Goal: Navigation & Orientation: Understand site structure

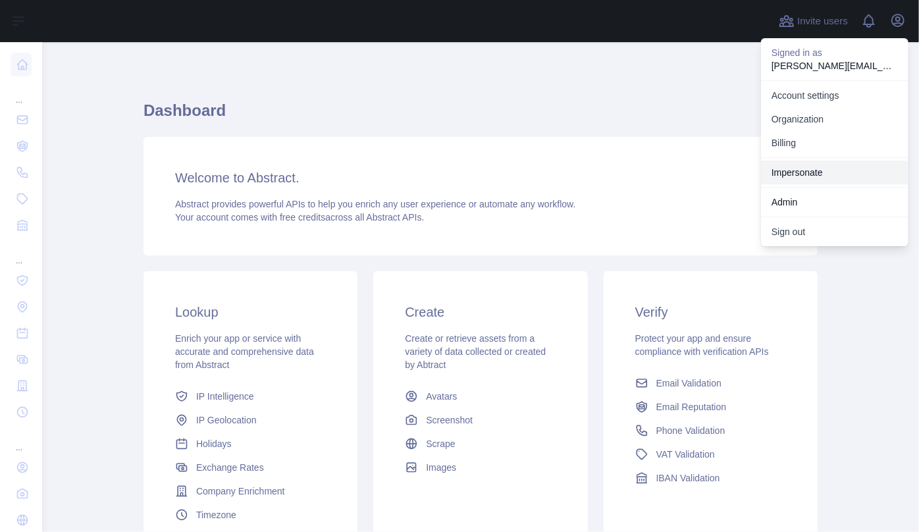
click at [800, 169] on link "Impersonate" at bounding box center [834, 173] width 147 height 24
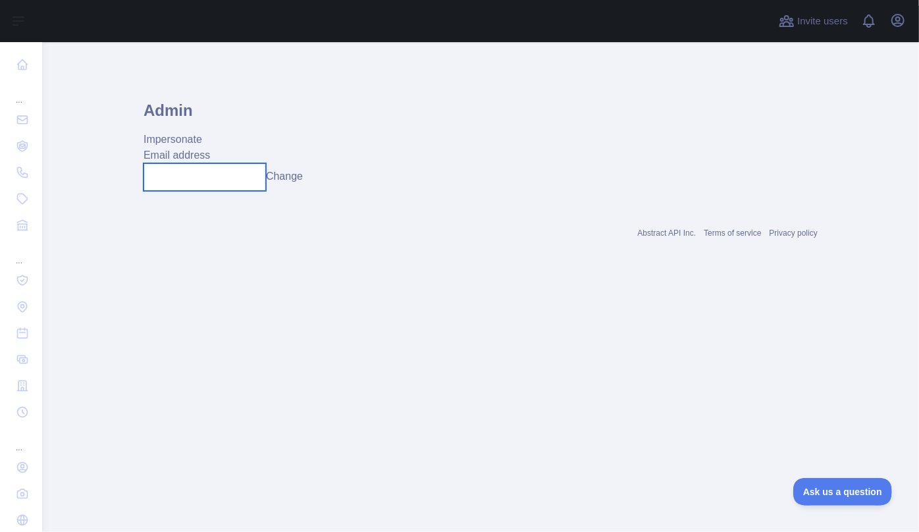
click at [191, 177] on input "text" at bounding box center [204, 177] width 122 height 28
paste input "**********"
click at [315, 180] on button "Change" at bounding box center [297, 176] width 37 height 16
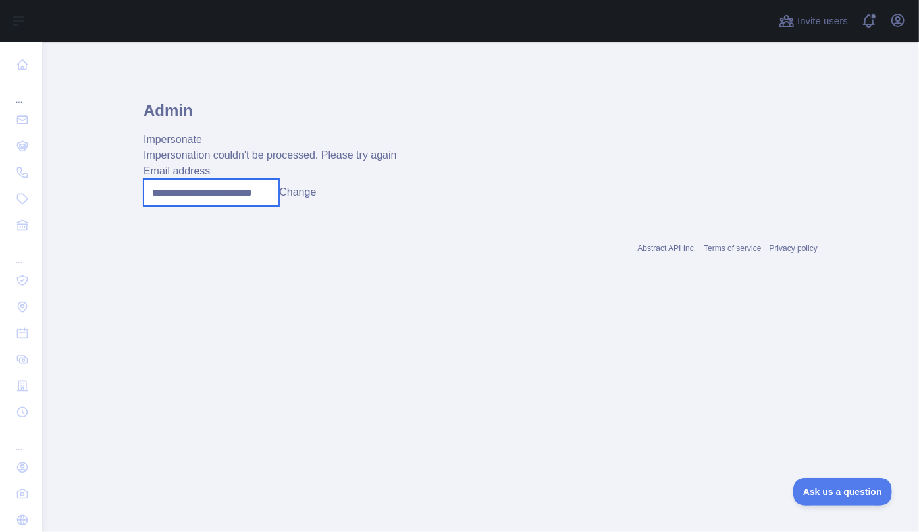
click at [209, 195] on input "**********" at bounding box center [211, 192] width 136 height 27
paste input "text"
type input "**********"
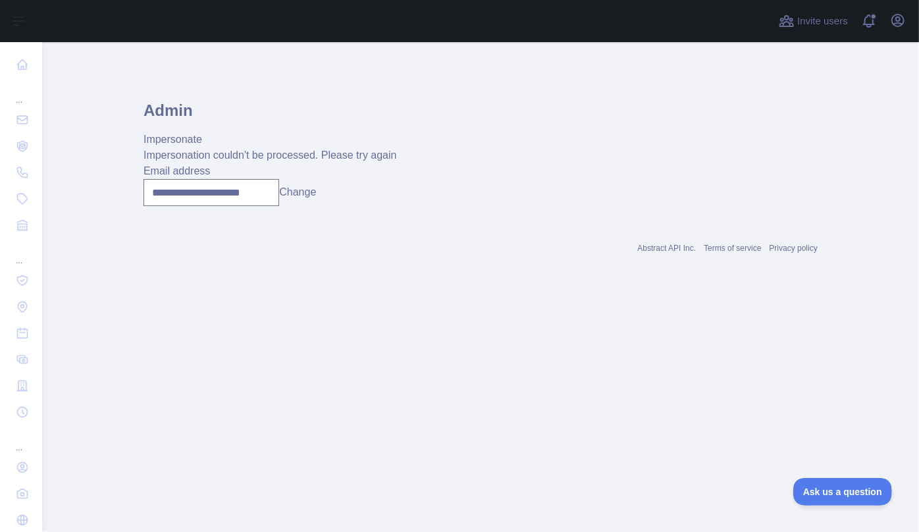
click at [301, 194] on button "Change" at bounding box center [297, 192] width 37 height 16
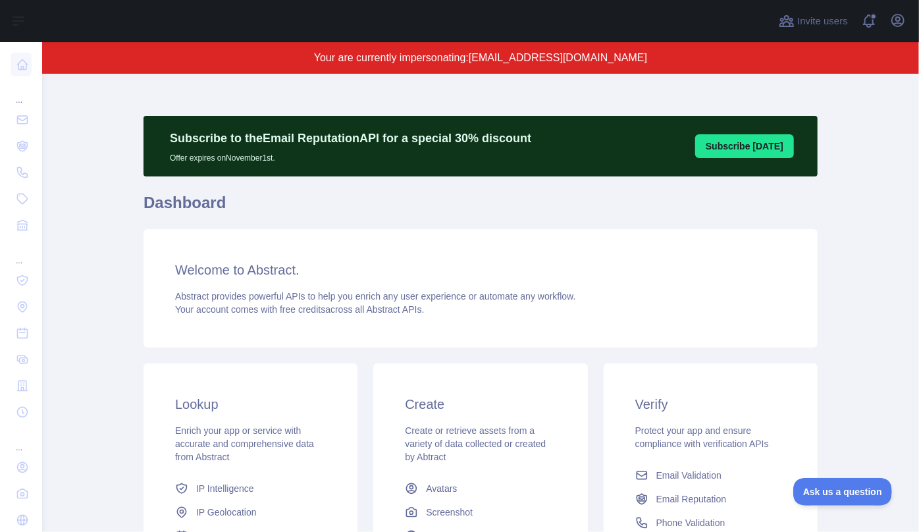
scroll to position [119, 0]
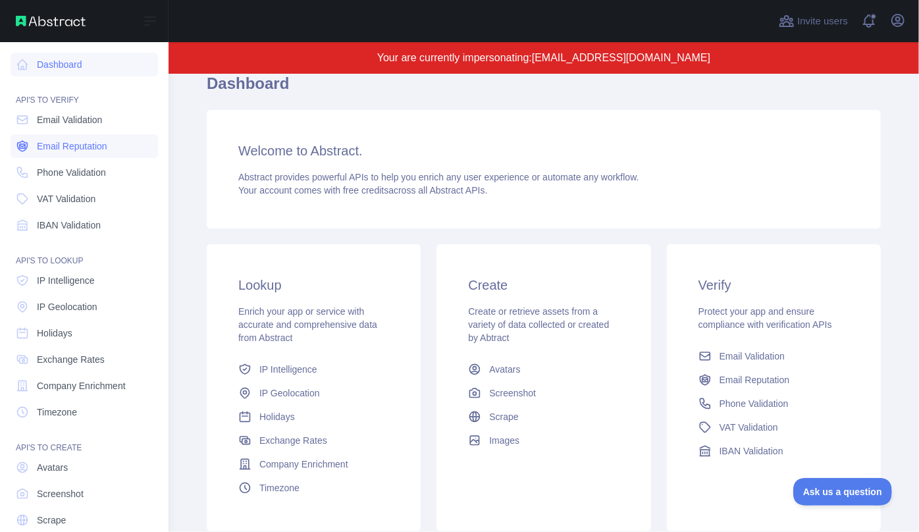
click at [57, 147] on span "Email Reputation" at bounding box center [72, 146] width 70 height 13
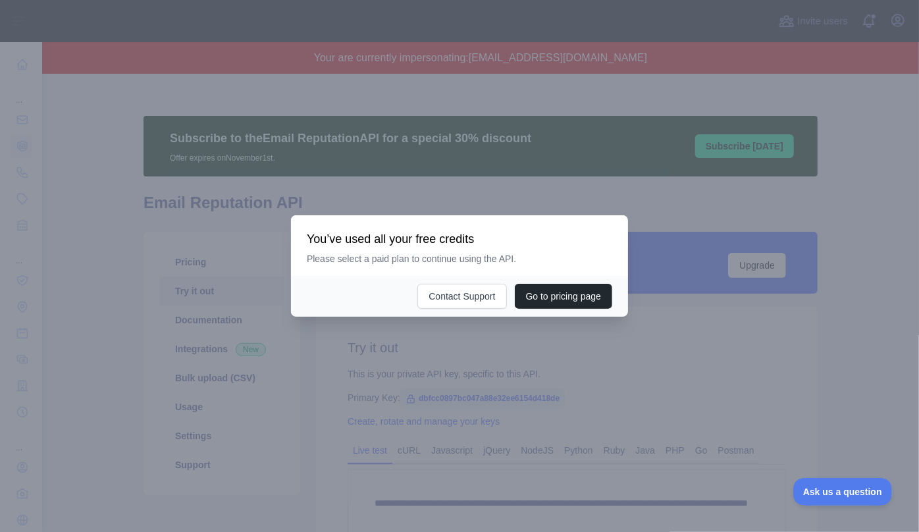
click at [522, 188] on div at bounding box center [459, 266] width 919 height 532
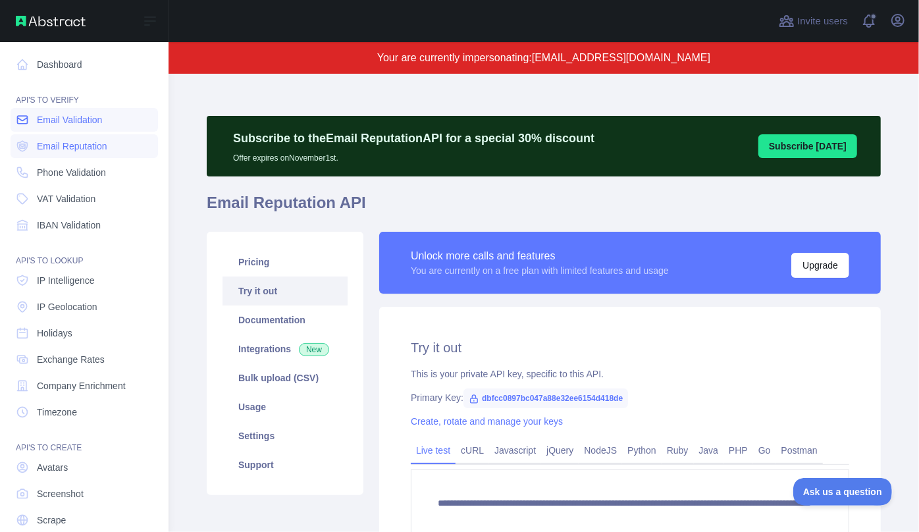
click at [59, 128] on link "Email Validation" at bounding box center [84, 120] width 147 height 24
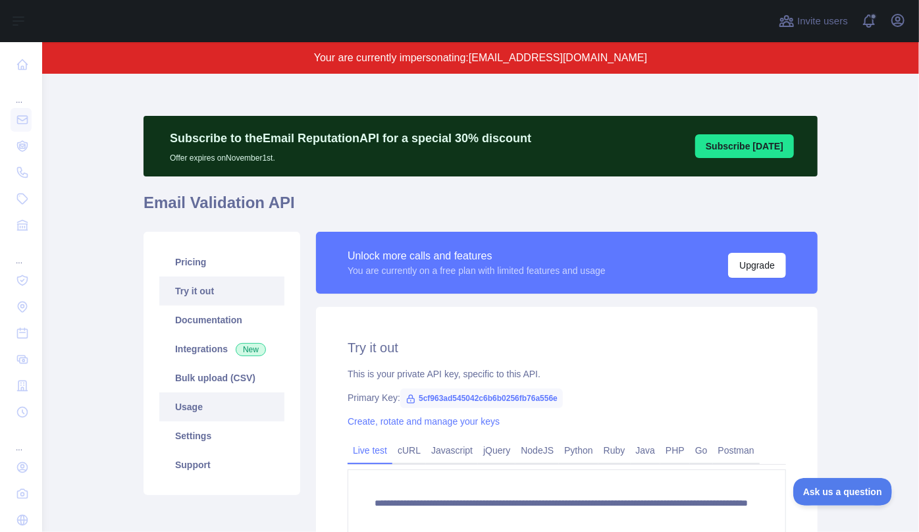
click at [213, 404] on link "Usage" at bounding box center [221, 406] width 125 height 29
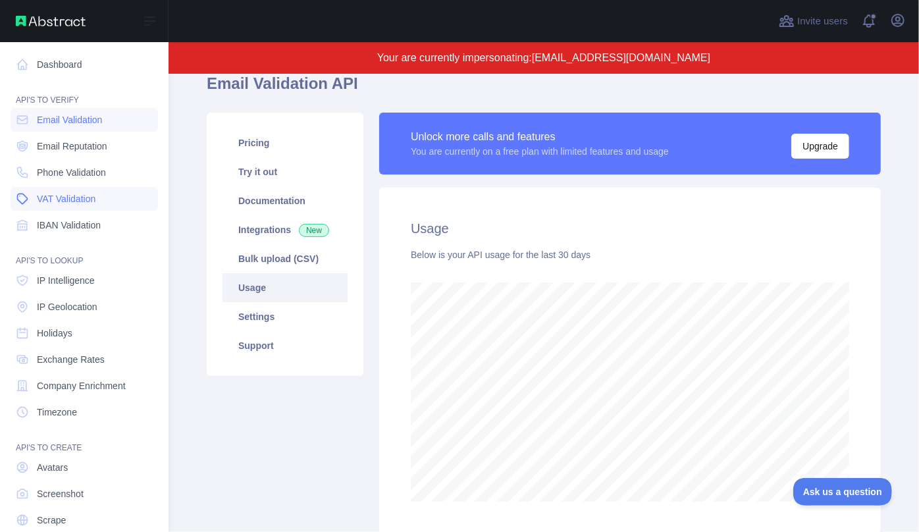
scroll to position [657612, 657329]
click at [39, 156] on link "Email Reputation" at bounding box center [84, 146] width 147 height 24
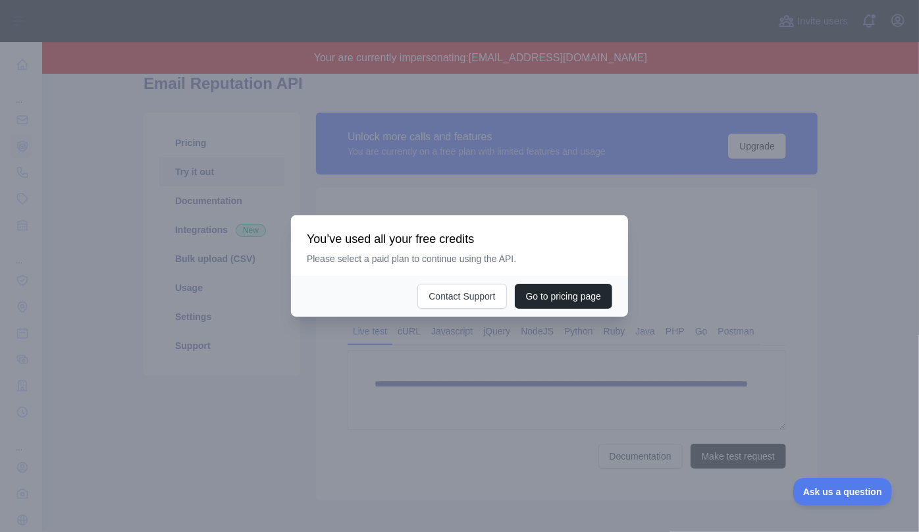
click at [224, 193] on div at bounding box center [459, 266] width 919 height 532
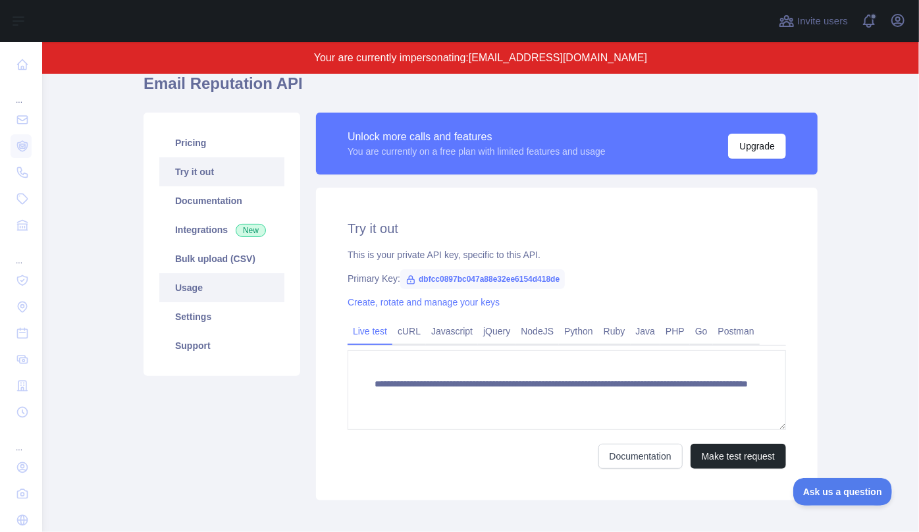
click at [202, 289] on link "Usage" at bounding box center [221, 287] width 125 height 29
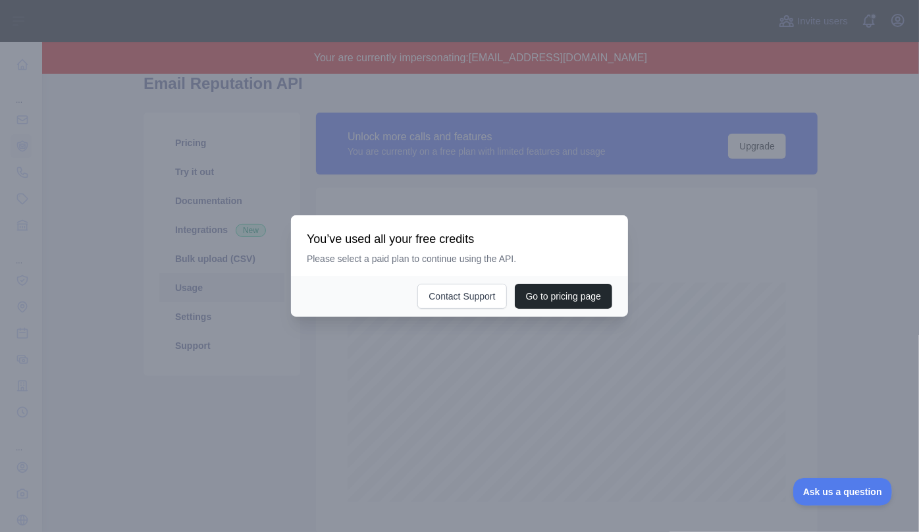
scroll to position [458, 867]
click at [752, 240] on div at bounding box center [459, 266] width 919 height 532
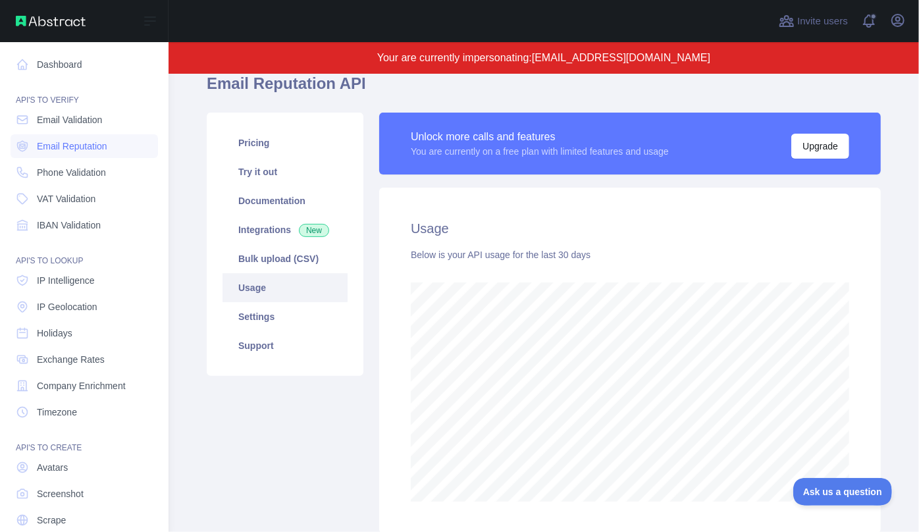
scroll to position [657612, 657329]
click at [84, 282] on span "IP Intelligence" at bounding box center [66, 280] width 58 height 13
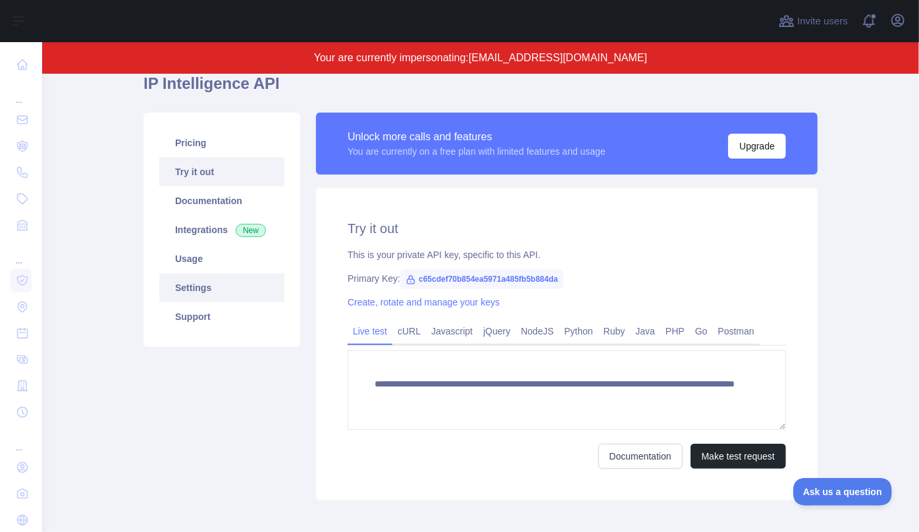
click at [220, 274] on link "Settings" at bounding box center [221, 287] width 125 height 29
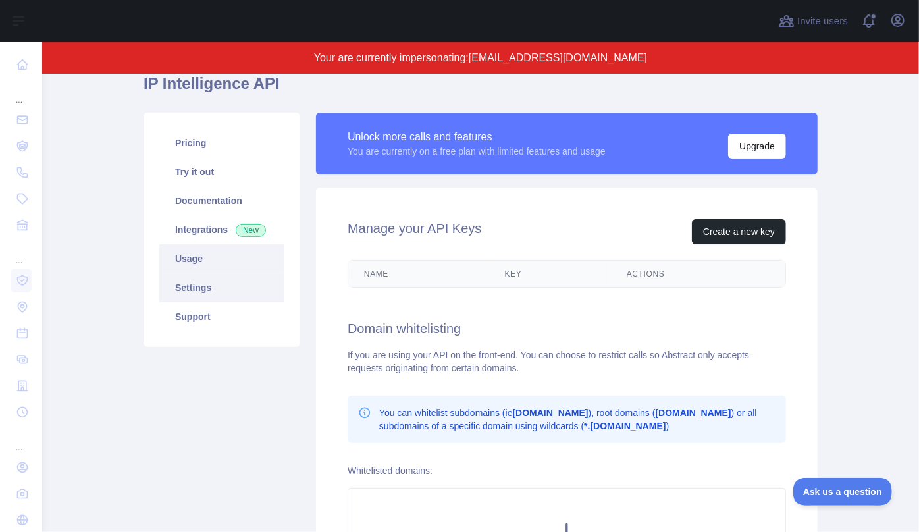
click at [220, 265] on link "Usage" at bounding box center [221, 258] width 125 height 29
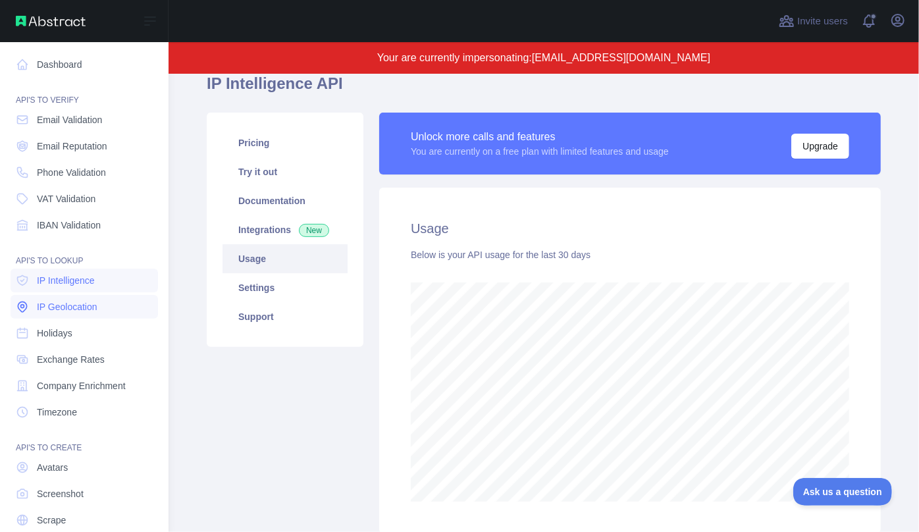
scroll to position [657612, 657329]
click at [46, 301] on span "IP Geolocation" at bounding box center [67, 306] width 61 height 13
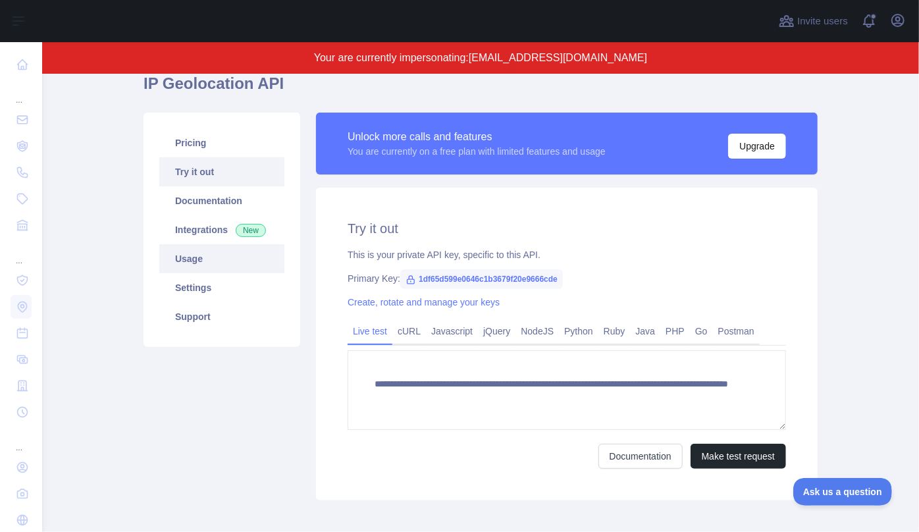
click at [207, 265] on link "Usage" at bounding box center [221, 258] width 125 height 29
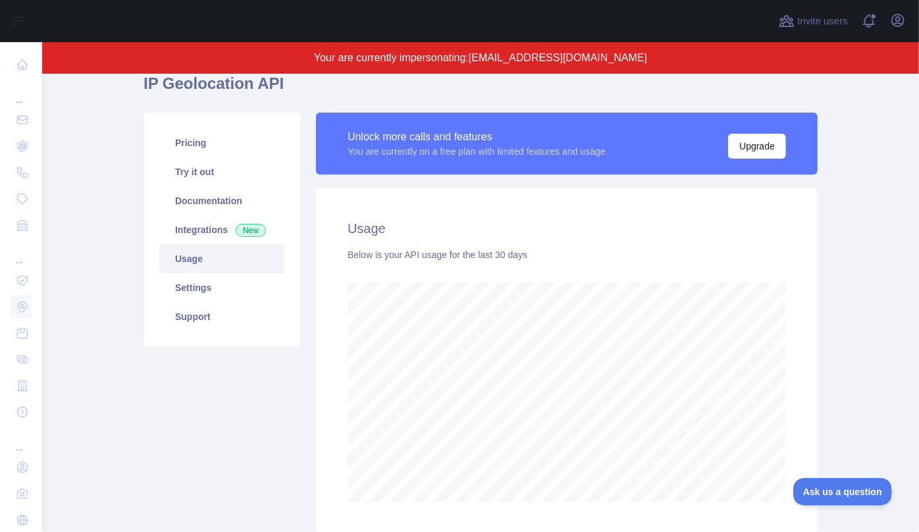
scroll to position [458, 867]
